Goal: Information Seeking & Learning: Learn about a topic

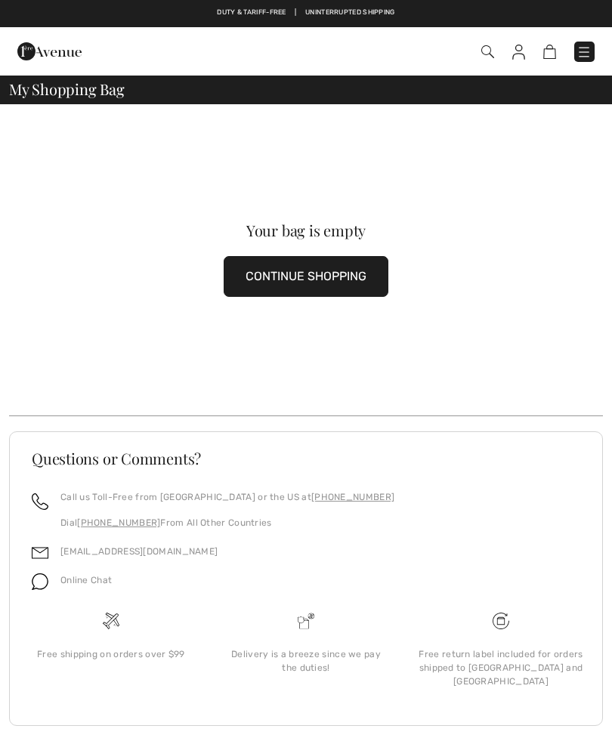
click at [310, 282] on button "CONTINUE SHOPPING" at bounding box center [306, 276] width 165 height 41
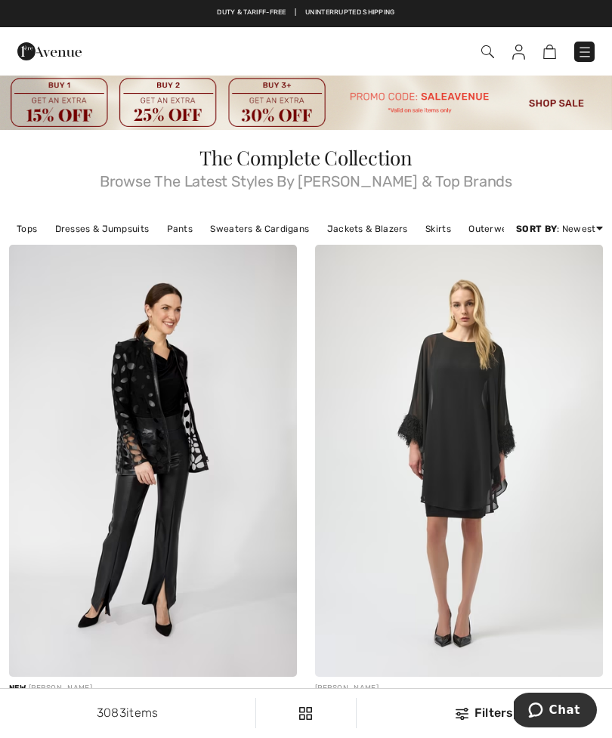
click at [488, 48] on img at bounding box center [487, 51] width 13 height 13
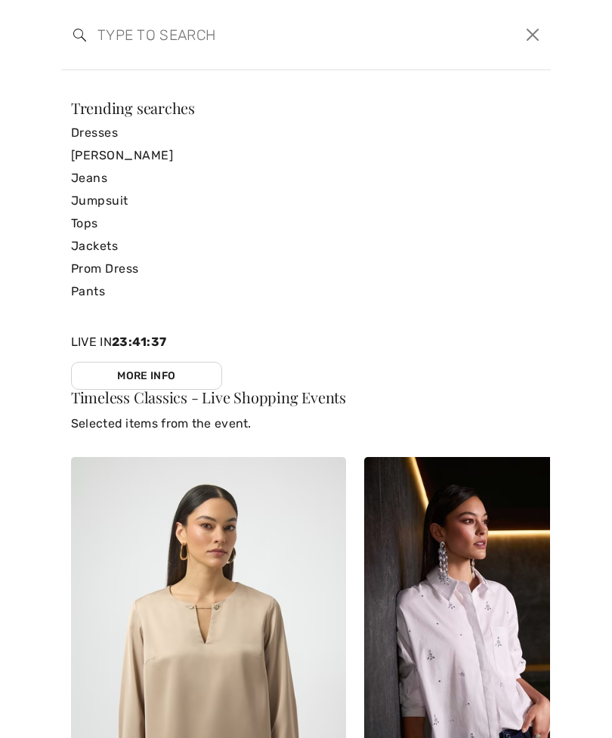
click at [165, 35] on input "search" at bounding box center [253, 34] width 335 height 45
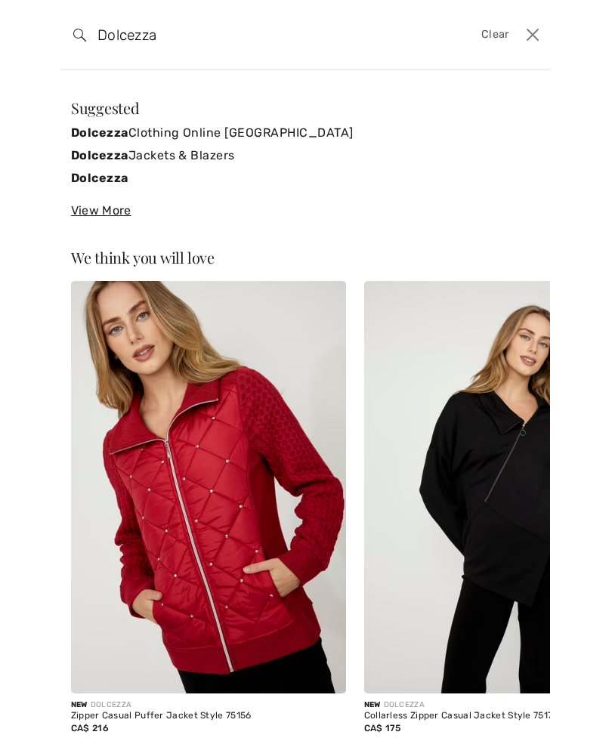
type input "Dolcezza"
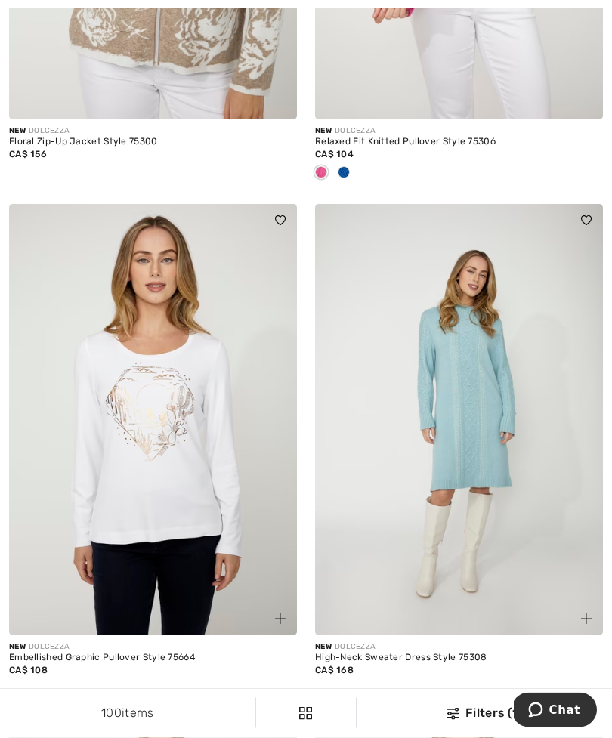
scroll to position [2325, 0]
click at [205, 473] on img at bounding box center [153, 420] width 288 height 432
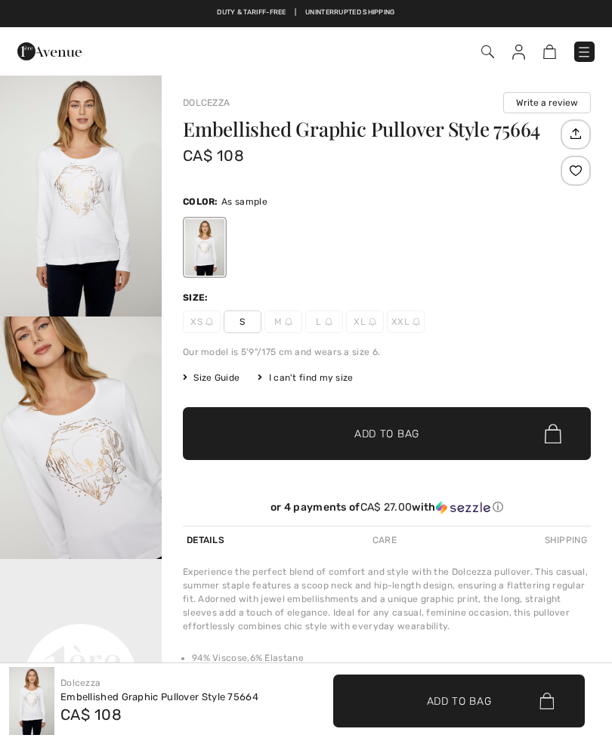
click at [326, 322] on img at bounding box center [329, 322] width 8 height 8
checkbox input "true"
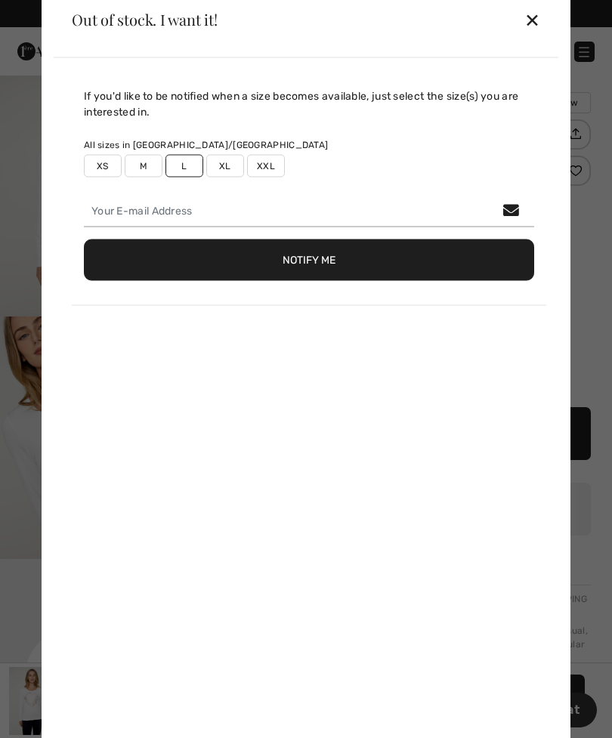
click at [538, 19] on div "✕" at bounding box center [532, 20] width 16 height 32
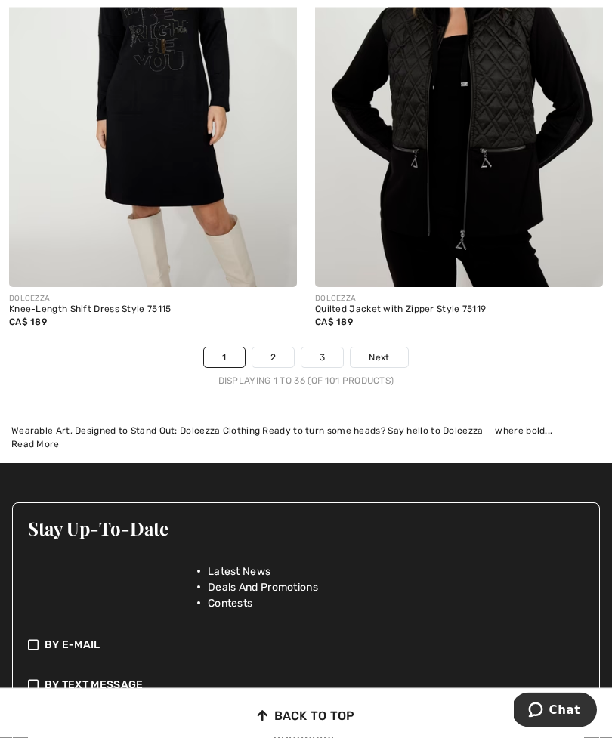
scroll to position [9644, 0]
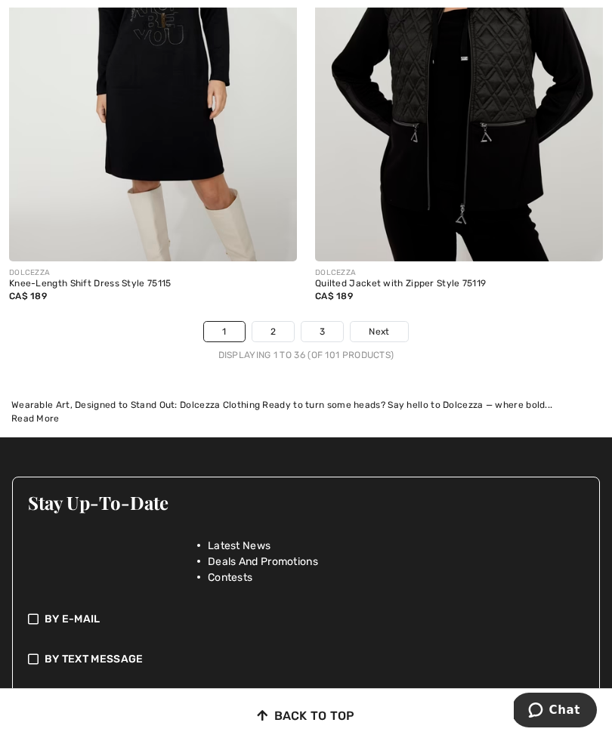
click at [386, 325] on span "Next" at bounding box center [379, 332] width 20 height 14
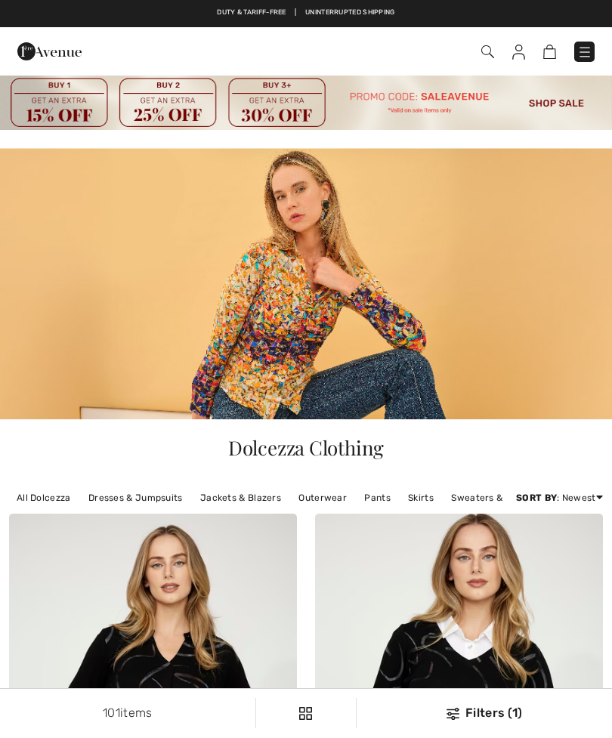
checkbox input "true"
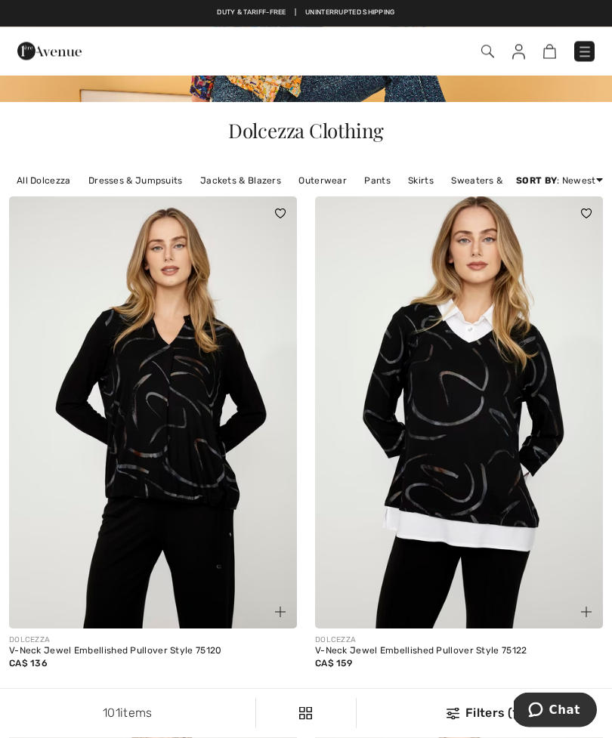
scroll to position [314, 0]
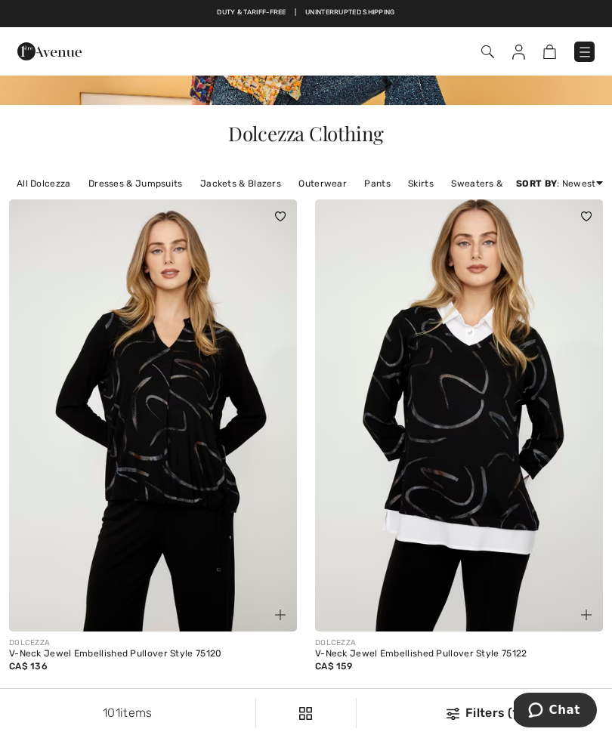
click at [198, 480] on img at bounding box center [153, 415] width 288 height 432
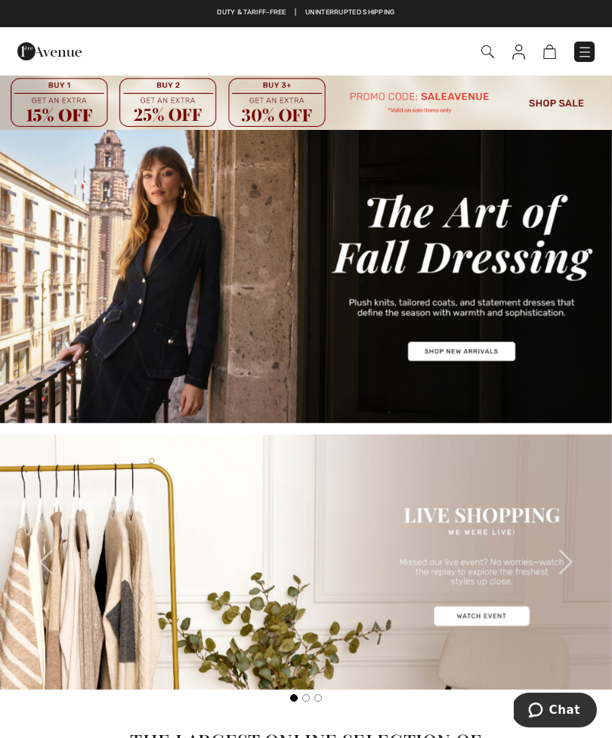
click at [485, 53] on img at bounding box center [487, 51] width 13 height 13
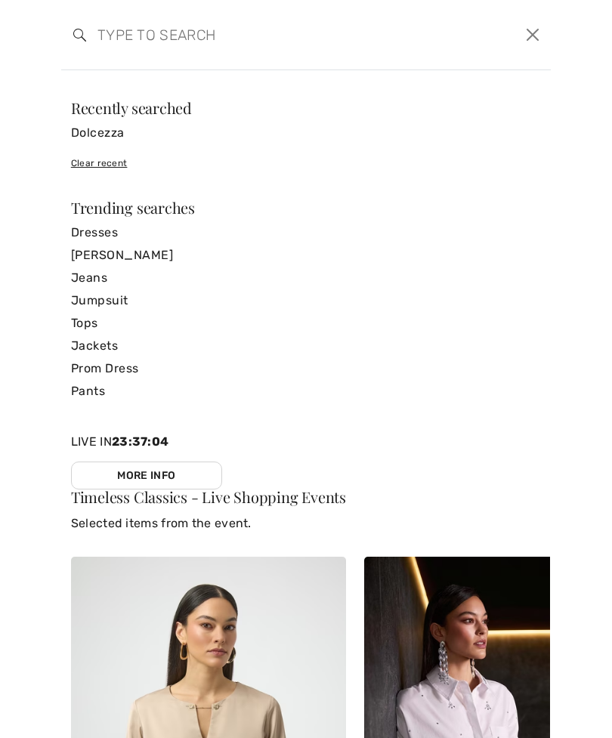
click at [169, 44] on input "search" at bounding box center [253, 34] width 335 height 45
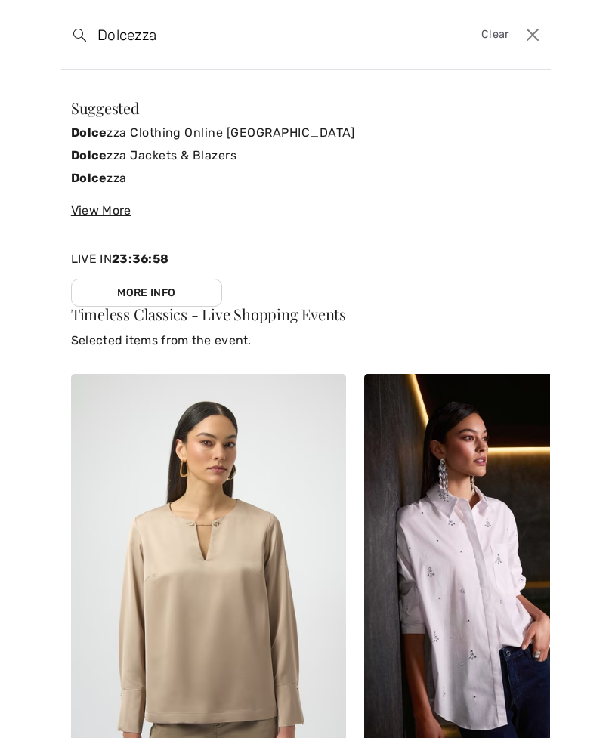
type input "Dolcezza"
click at [359, 45] on input "Dolcezza" at bounding box center [253, 34] width 335 height 45
click at [187, 40] on input "Dolcezza" at bounding box center [253, 34] width 335 height 45
click at [199, 39] on input "Dolcezza" at bounding box center [253, 34] width 335 height 45
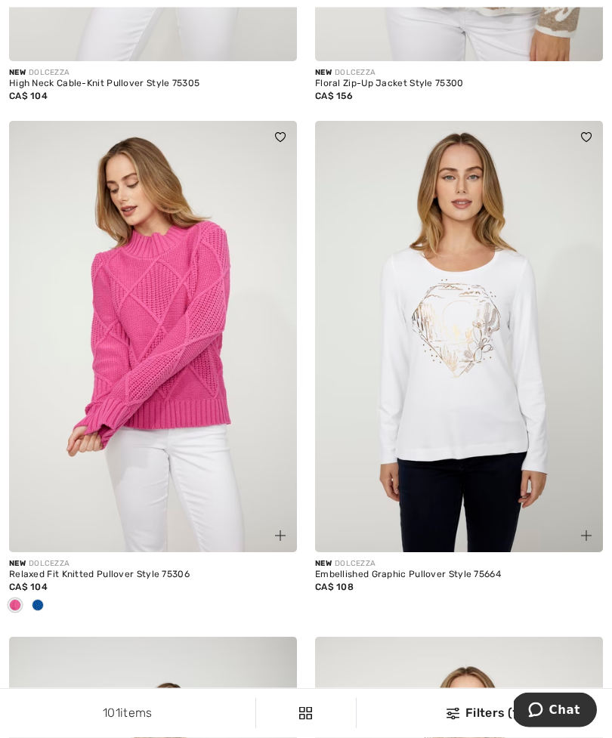
scroll to position [2377, 0]
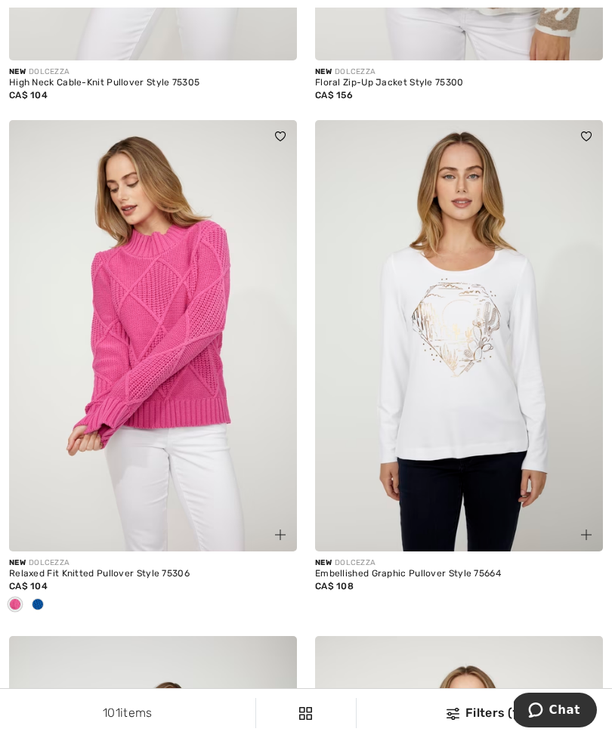
click at [477, 364] on img at bounding box center [459, 336] width 288 height 432
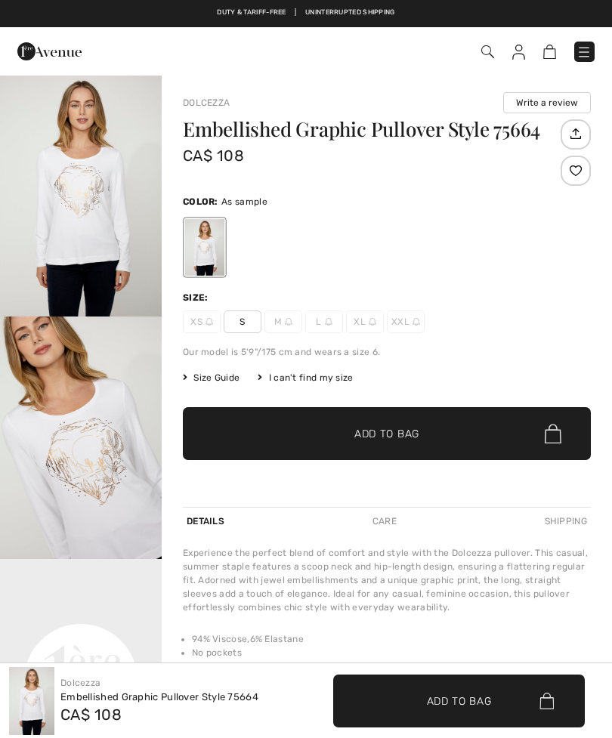
checkbox input "true"
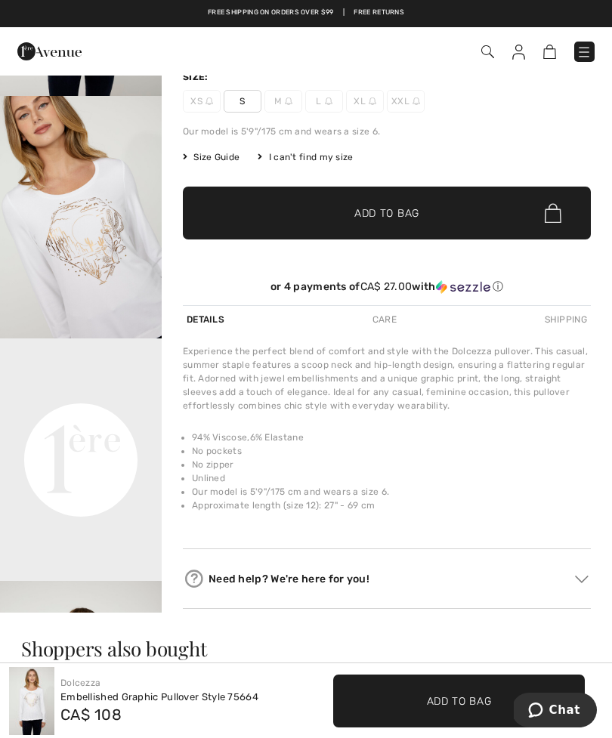
scroll to position [218, 0]
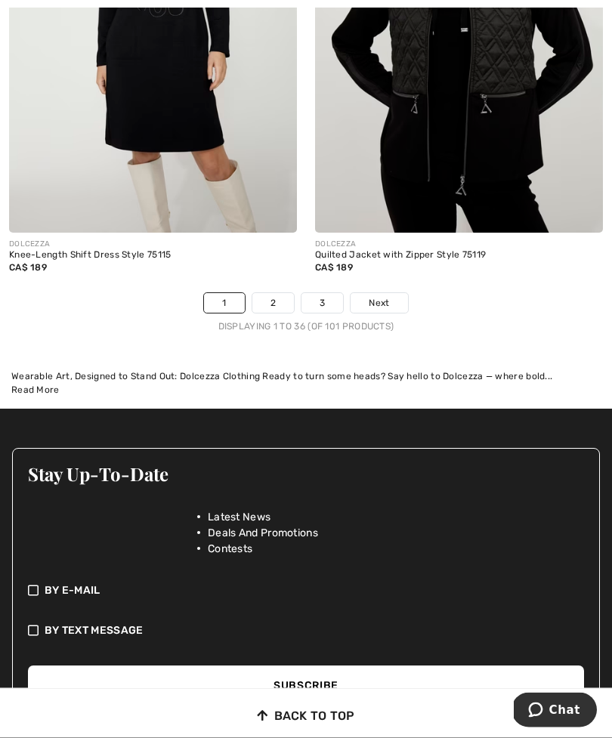
scroll to position [9667, 0]
click at [376, 296] on span "Next" at bounding box center [379, 303] width 20 height 14
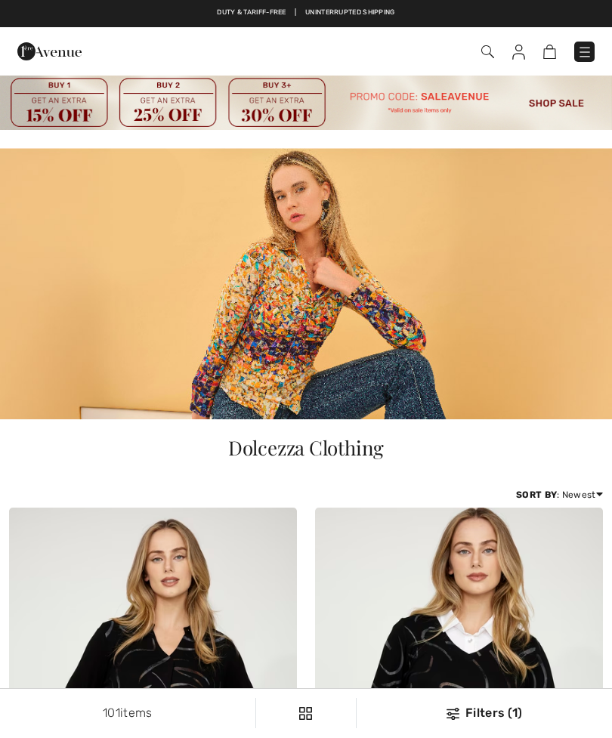
checkbox input "true"
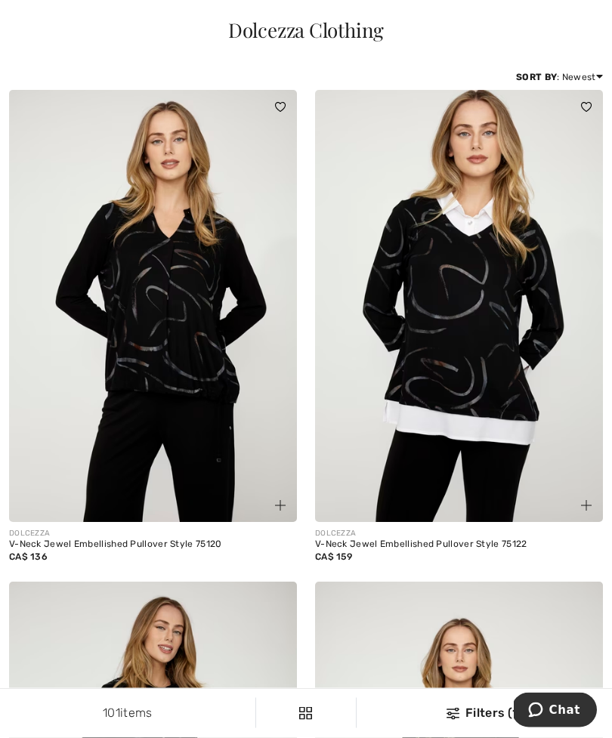
scroll to position [418, 0]
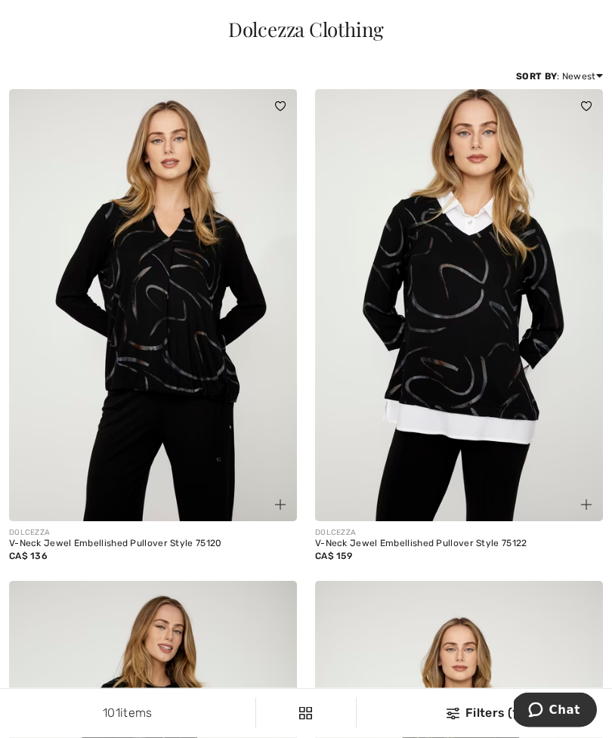
click at [491, 357] on img at bounding box center [459, 306] width 288 height 432
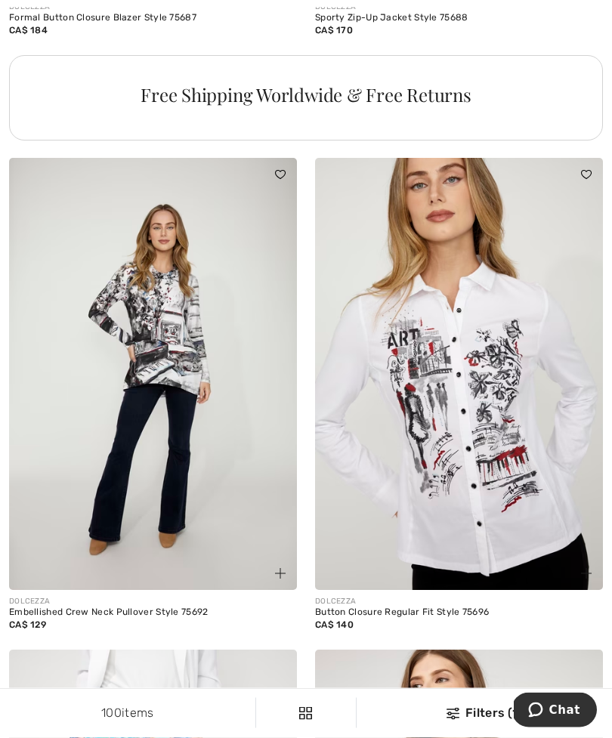
scroll to position [6742, 0]
click at [481, 380] on img at bounding box center [459, 374] width 288 height 432
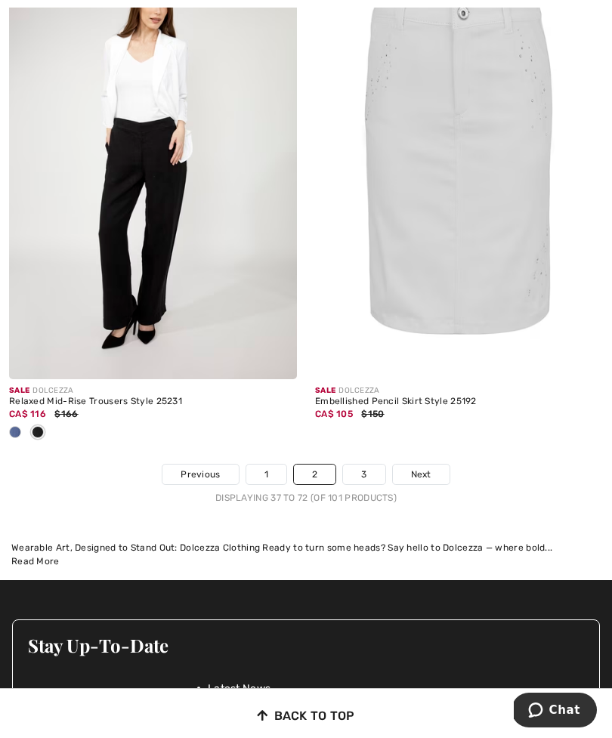
scroll to position [9446, 0]
click at [267, 464] on link "1" at bounding box center [266, 474] width 40 height 20
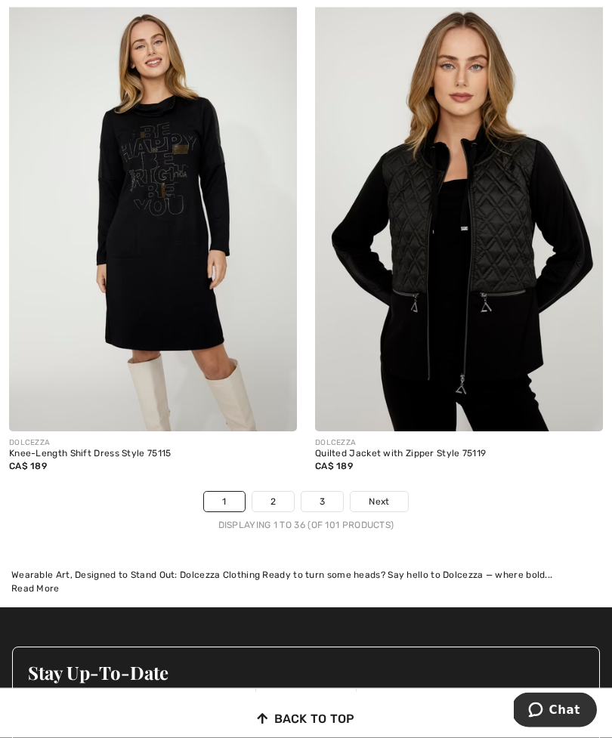
scroll to position [9185, 0]
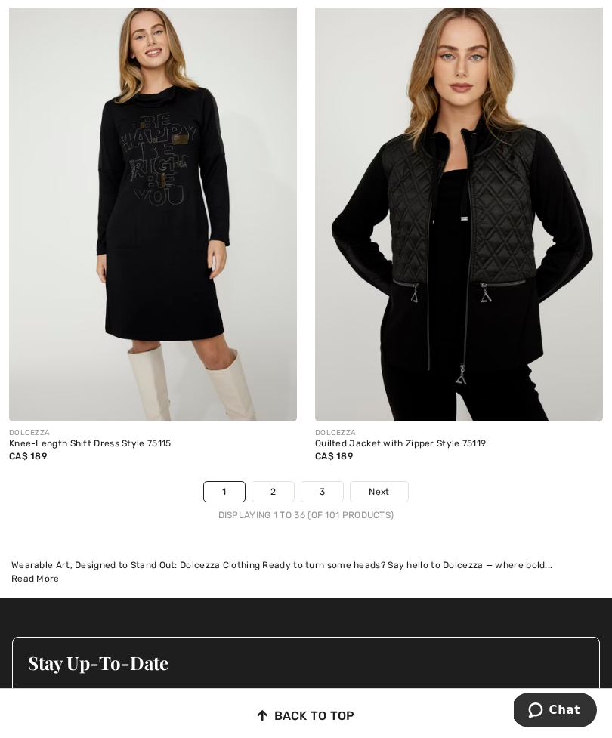
click at [275, 482] on link "2" at bounding box center [273, 492] width 42 height 20
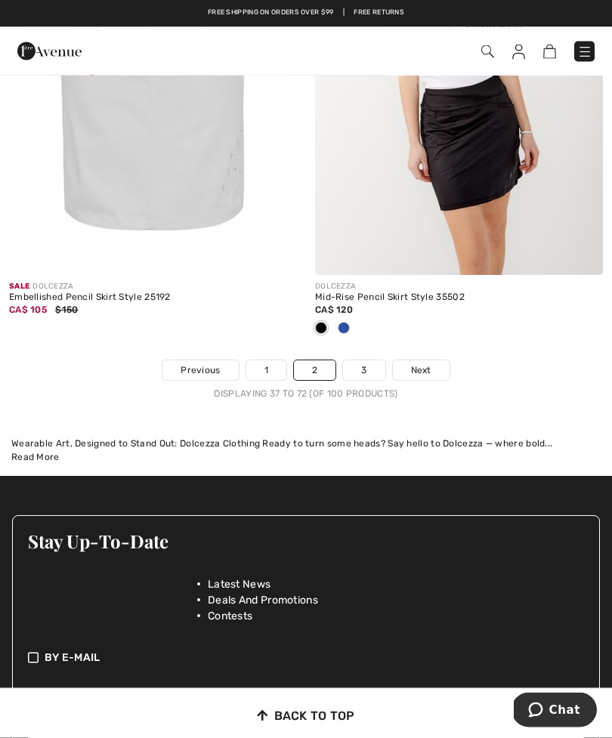
scroll to position [9555, 0]
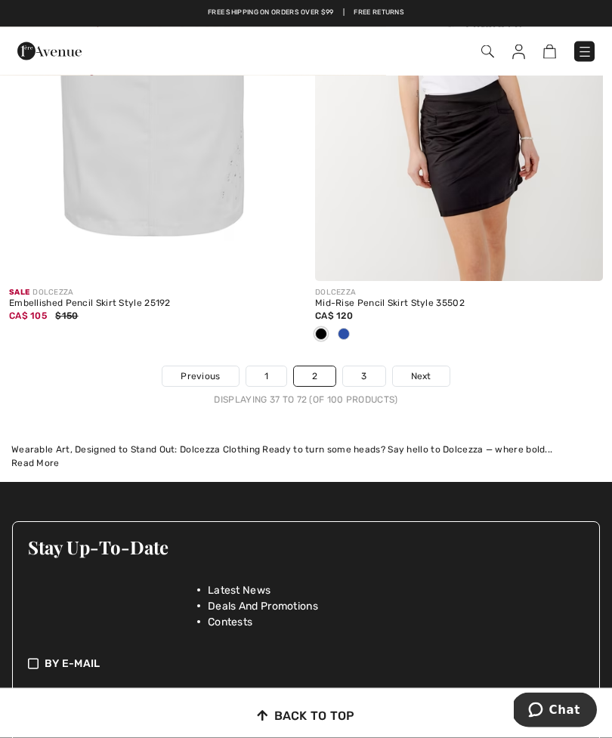
click at [421, 370] on span "Next" at bounding box center [421, 377] width 20 height 14
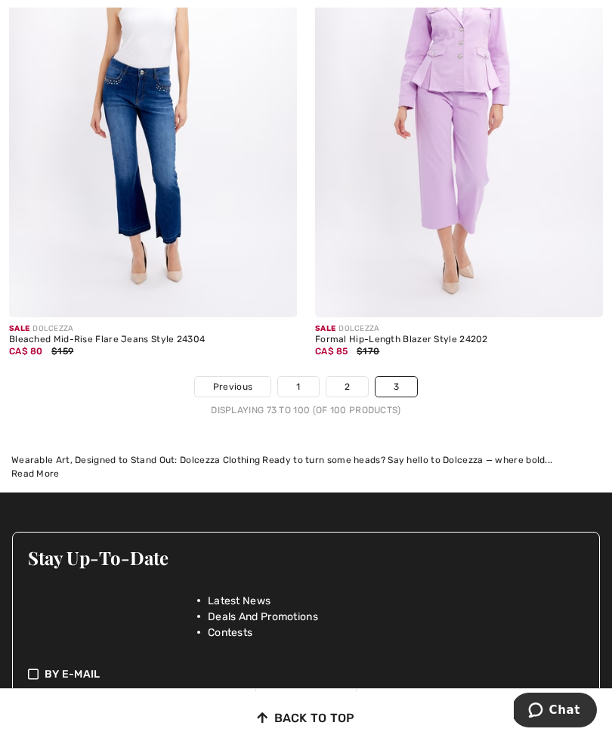
scroll to position [7588, 0]
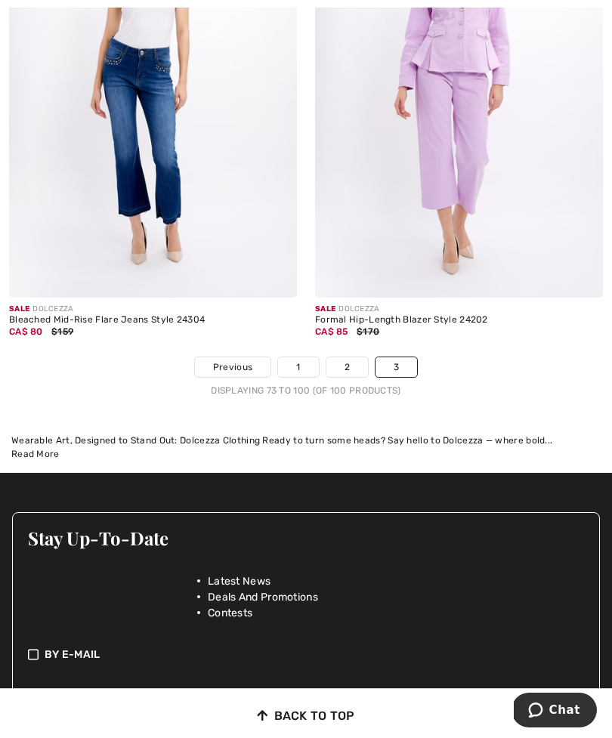
click at [292, 357] on link "1" at bounding box center [298, 367] width 40 height 20
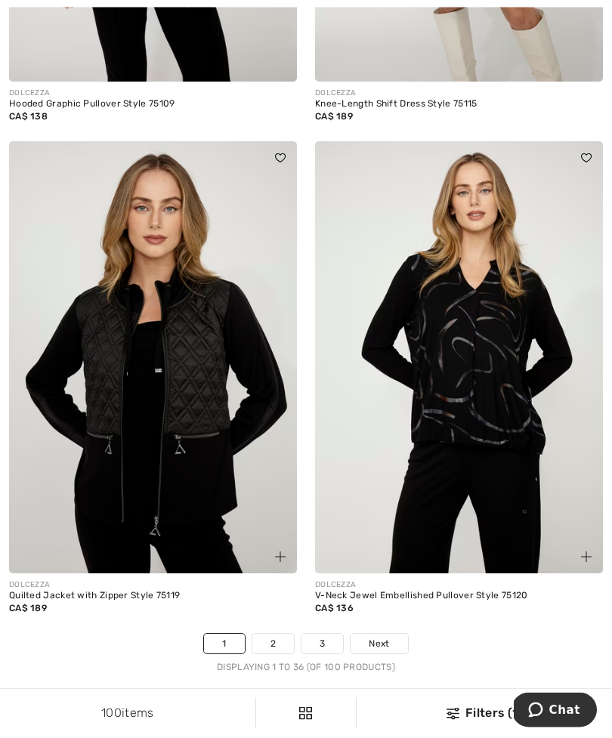
scroll to position [9008, 0]
click at [487, 385] on img at bounding box center [459, 357] width 288 height 432
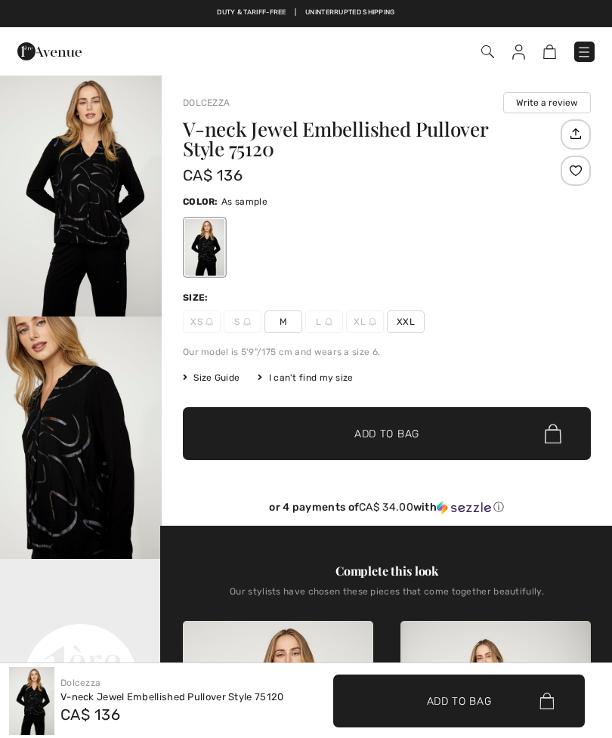
checkbox input "true"
click at [326, 321] on img at bounding box center [329, 322] width 8 height 8
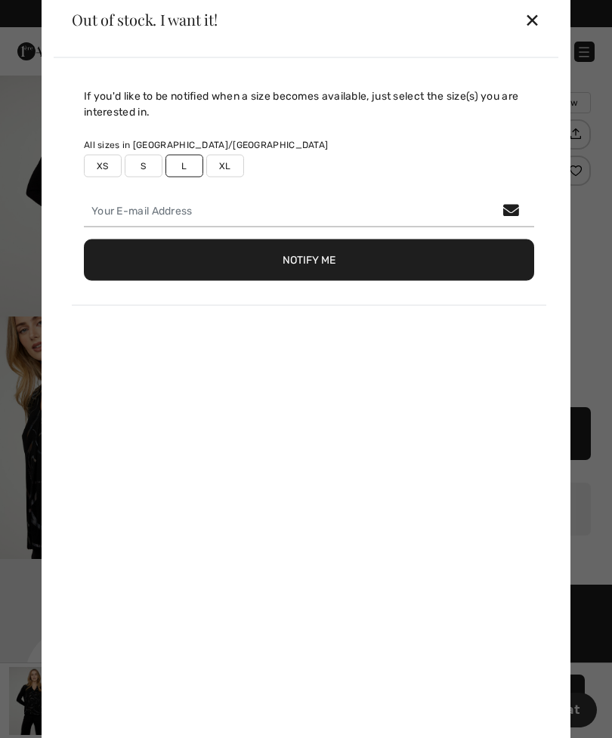
click at [330, 319] on div "If you'd like to be notified when a size becomes available, just select the siz…" at bounding box center [306, 403] width 504 height 693
click at [501, 373] on div "If you'd like to be notified when a size becomes available, just select the siz…" at bounding box center [306, 403] width 504 height 693
click at [486, 292] on div "Notify Me" at bounding box center [309, 260] width 450 height 66
click at [535, 17] on div "✕" at bounding box center [532, 20] width 16 height 32
